Goal: Information Seeking & Learning: Learn about a topic

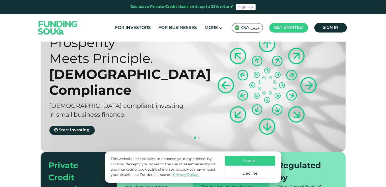
scroll to position [28, 0]
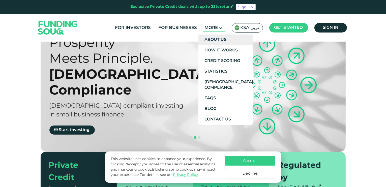
click at [218, 36] on link "About Us" at bounding box center [226, 40] width 54 height 11
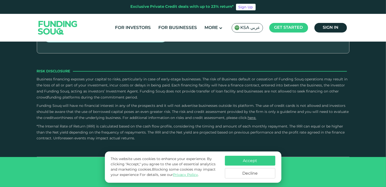
scroll to position [774, 0]
type tc-range-slider "4"
